Goal: Information Seeking & Learning: Learn about a topic

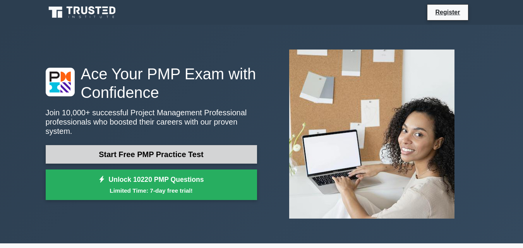
click at [143, 153] on link "Start Free PMP Practice Test" at bounding box center [151, 154] width 211 height 19
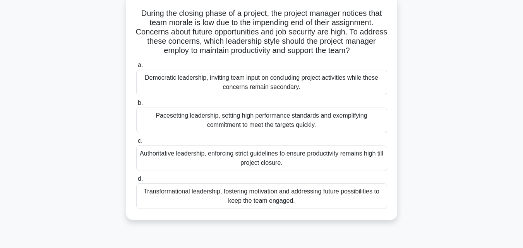
scroll to position [48, 0]
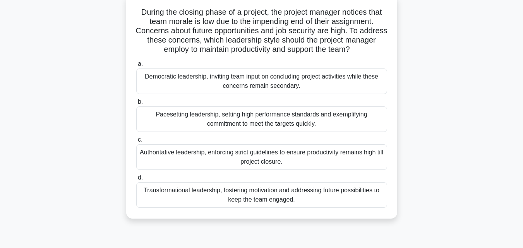
click at [302, 157] on div "Authoritative leadership, enforcing strict guidelines to ensure productivity re…" at bounding box center [261, 157] width 251 height 26
click at [136, 142] on input "c. Authoritative leadership, enforcing strict guidelines to ensure productivity…" at bounding box center [136, 139] width 0 height 5
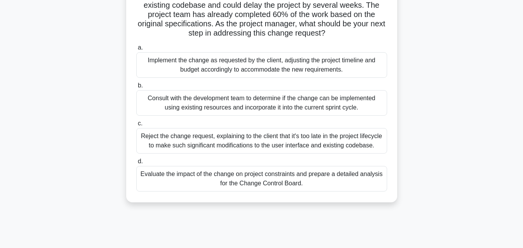
scroll to position [86, 0]
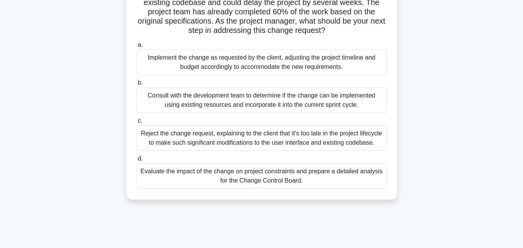
click at [299, 96] on div "Consult with the development team to determine if the change can be implemented…" at bounding box center [261, 100] width 251 height 26
click at [136, 86] on input "b. Consult with the development team to determine if the change can be implemen…" at bounding box center [136, 83] width 0 height 5
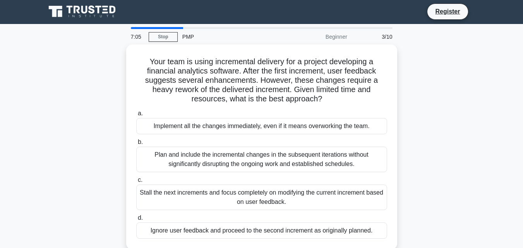
scroll to position [0, 0]
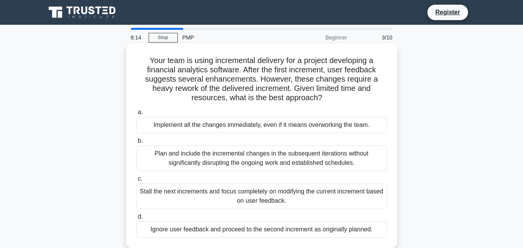
click at [301, 199] on div "Stall the next increments and focus completely on modifying the current increme…" at bounding box center [261, 196] width 251 height 26
click at [136, 182] on input "c. Stall the next increments and focus completely on modifying the current incr…" at bounding box center [136, 179] width 0 height 5
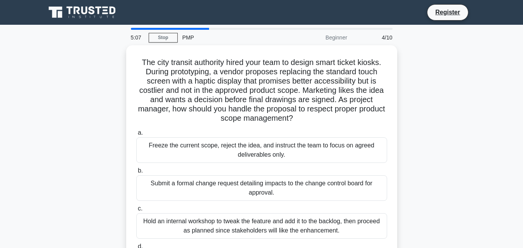
click at [301, 199] on div "Submit a formal change request detailing impacts to the change control board fo…" at bounding box center [261, 188] width 251 height 26
click at [136, 173] on input "b. Submit a formal change request detailing impacts to the change control board…" at bounding box center [136, 170] width 0 height 5
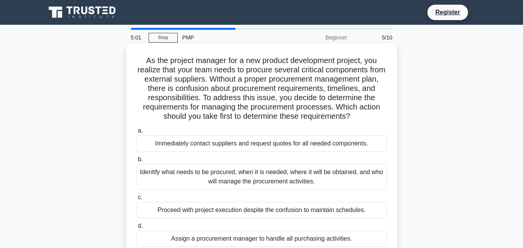
click at [277, 189] on div "Identify what needs to be procured, when it is needed, where it will be obtaine…" at bounding box center [261, 177] width 251 height 26
click at [136, 162] on input "b. Identify what needs to be procured, when it is needed, where it will be obta…" at bounding box center [136, 159] width 0 height 5
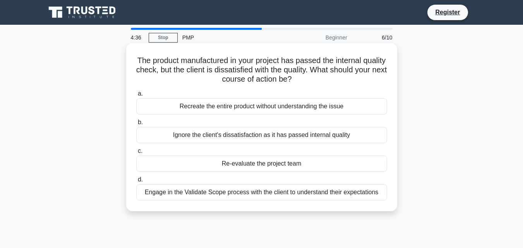
click at [248, 199] on div "Engage in the Validate Scope process with the client to understand their expect…" at bounding box center [261, 192] width 251 height 16
click at [136, 182] on input "d. Engage in the Validate Scope process with the client to understand their exp…" at bounding box center [136, 179] width 0 height 5
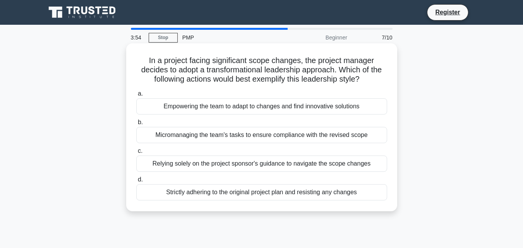
click at [201, 108] on div "Empowering the team to adapt to changes and find innovative solutions" at bounding box center [261, 106] width 251 height 16
click at [136, 96] on input "a. Empowering the team to adapt to changes and find innovative solutions" at bounding box center [136, 93] width 0 height 5
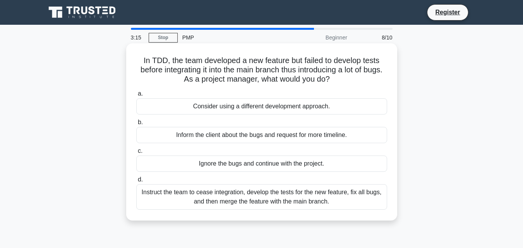
click at [263, 199] on div "Instruct the team to cease integration, develop the tests for the new feature, …" at bounding box center [261, 197] width 251 height 26
click at [136, 182] on input "d. Instruct the team to cease integration, develop the tests for the new featur…" at bounding box center [136, 179] width 0 height 5
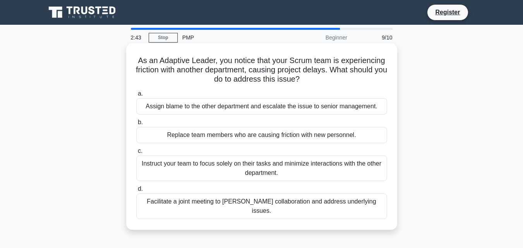
click at [261, 201] on div "Facilitate a joint meeting to [PERSON_NAME] collaboration and address underlyin…" at bounding box center [261, 207] width 251 height 26
click at [136, 192] on input "d. Facilitate a joint meeting to [PERSON_NAME] collaboration and address underl…" at bounding box center [136, 189] width 0 height 5
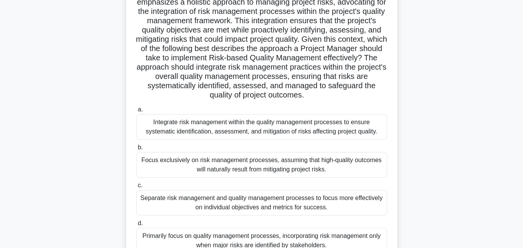
scroll to position [92, 0]
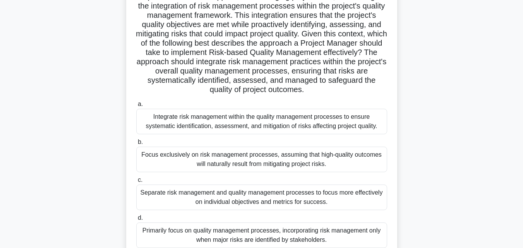
click at [249, 118] on div "Integrate risk management within the quality management processes to ensure sys…" at bounding box center [261, 122] width 251 height 26
click at [136, 107] on input "a. Integrate risk management within the quality management processes to ensure …" at bounding box center [136, 104] width 0 height 5
